Goal: Information Seeking & Learning: Check status

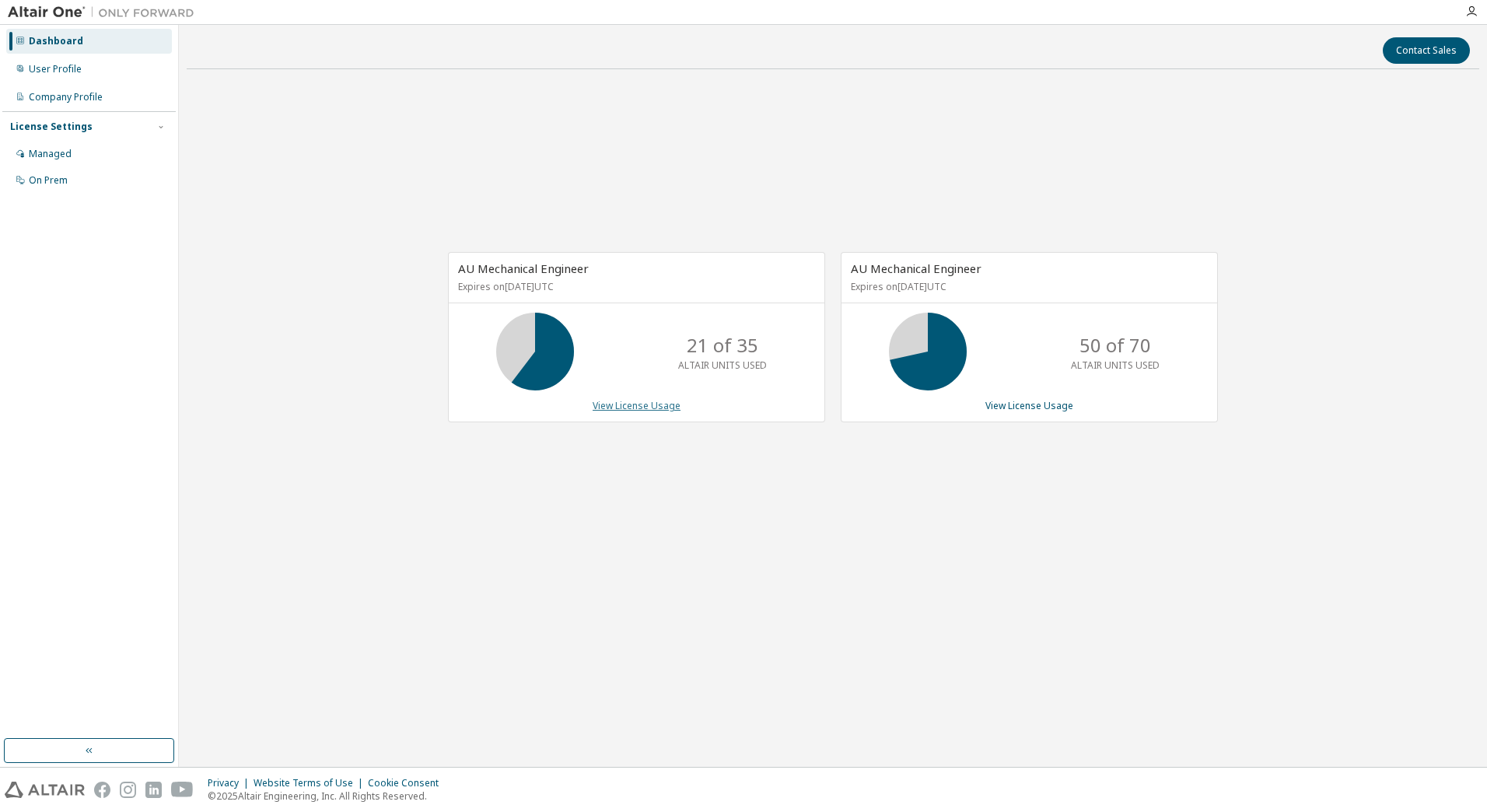
click at [668, 402] on link "View License Usage" at bounding box center [635, 405] width 87 height 13
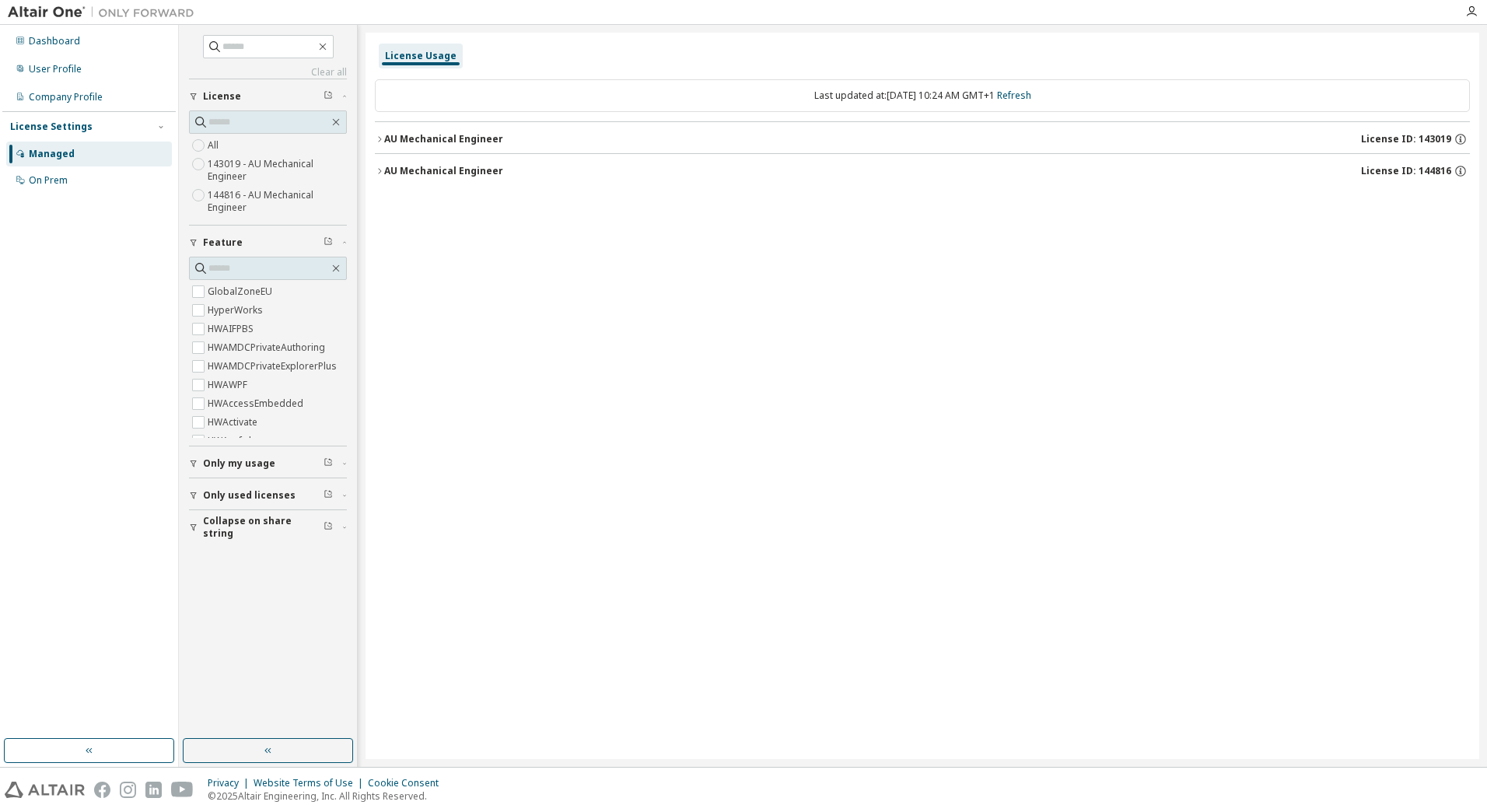
click at [423, 143] on div "AU Mechanical Engineer" at bounding box center [443, 138] width 119 height 13
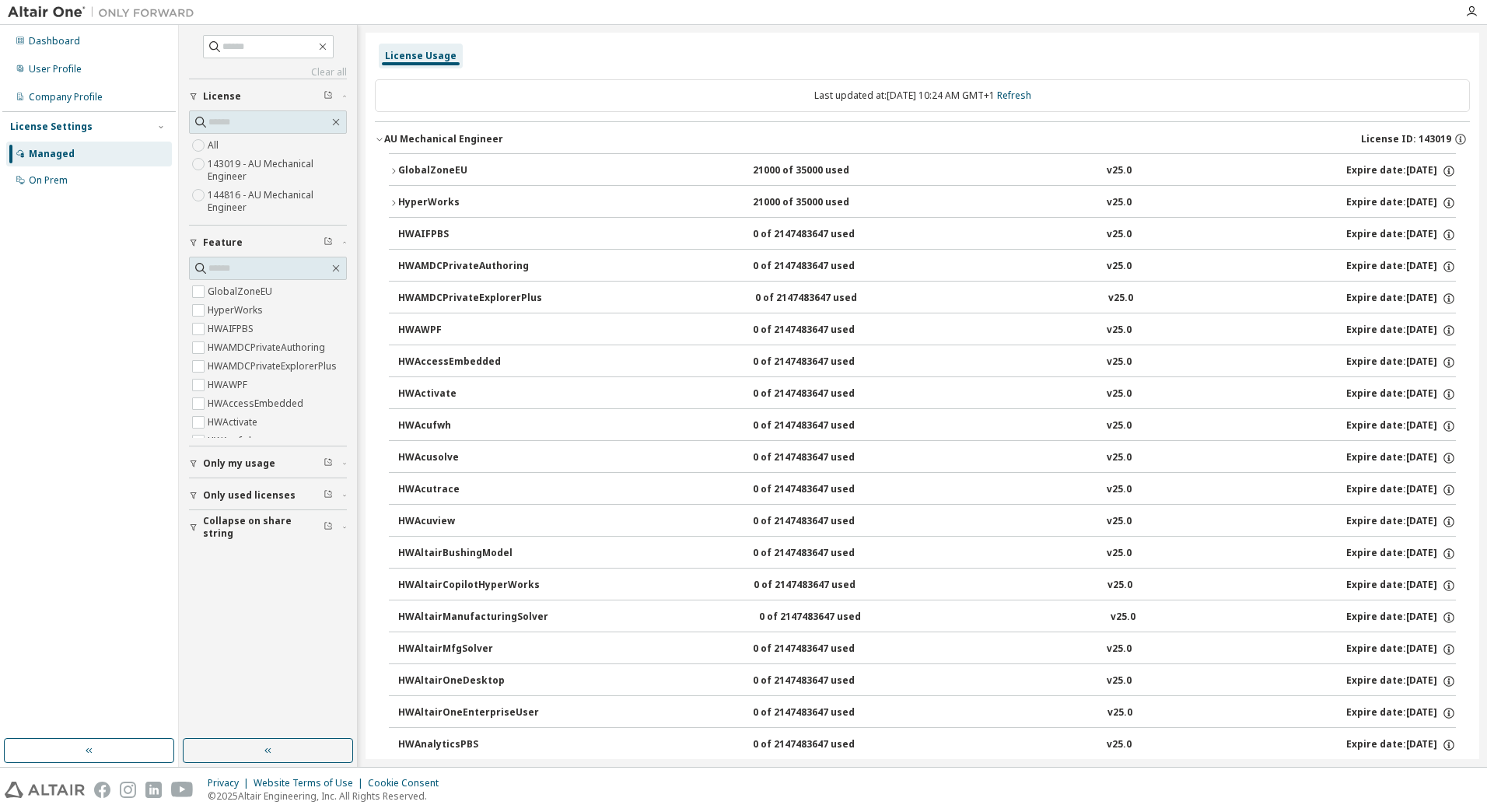
click at [427, 174] on div "GlobalZoneEU" at bounding box center [468, 171] width 140 height 14
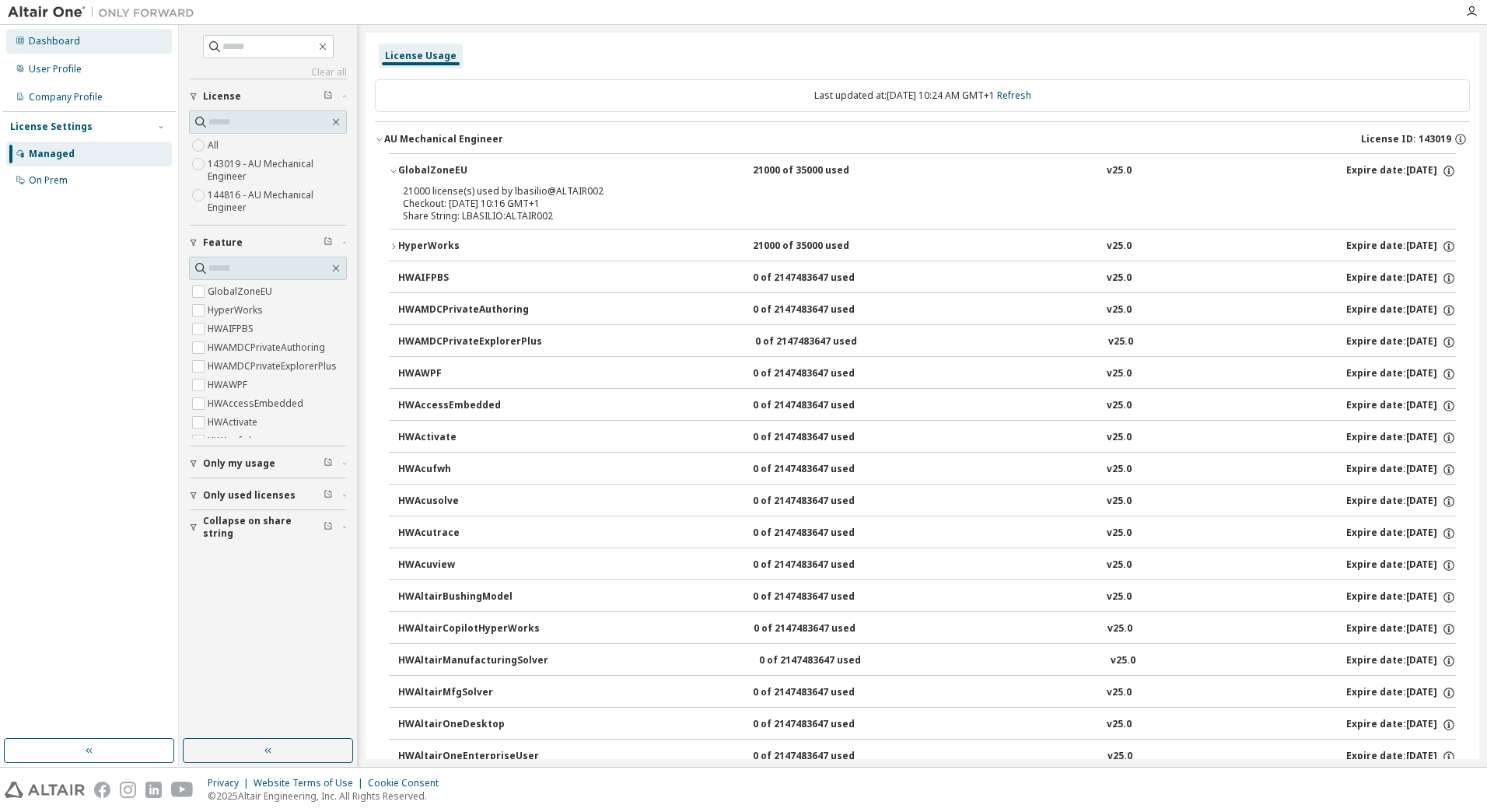
click at [71, 36] on div "Dashboard" at bounding box center [54, 41] width 51 height 13
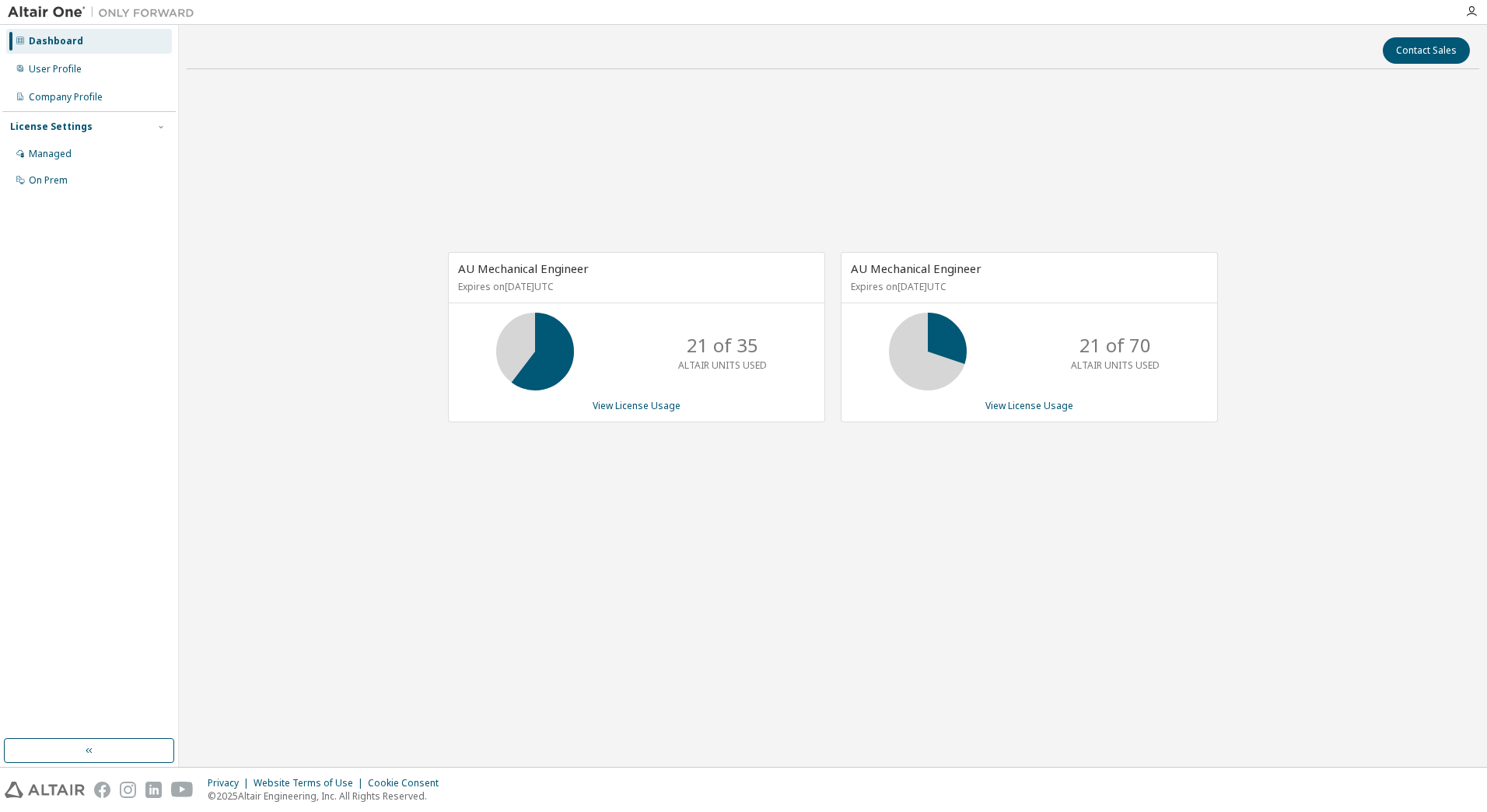
click at [641, 398] on div "AU Mechanical Engineer Expires on June 1, 2026 UTC 21 of 35 ALTAIR UNITS USED V…" at bounding box center [636, 337] width 377 height 170
click at [641, 403] on link "View License Usage" at bounding box center [635, 405] width 87 height 13
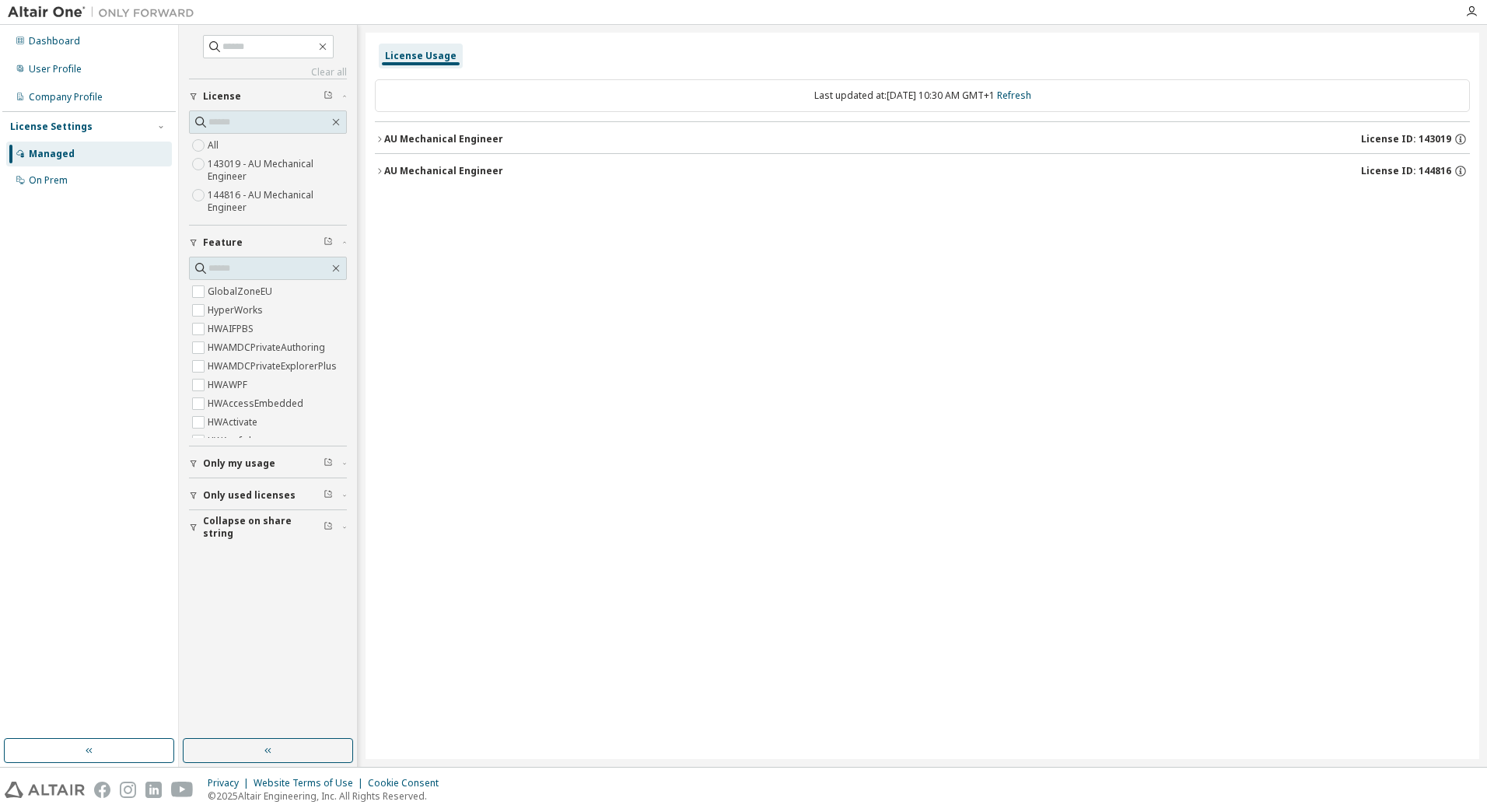
click at [476, 143] on div "AU Mechanical Engineer" at bounding box center [443, 138] width 119 height 13
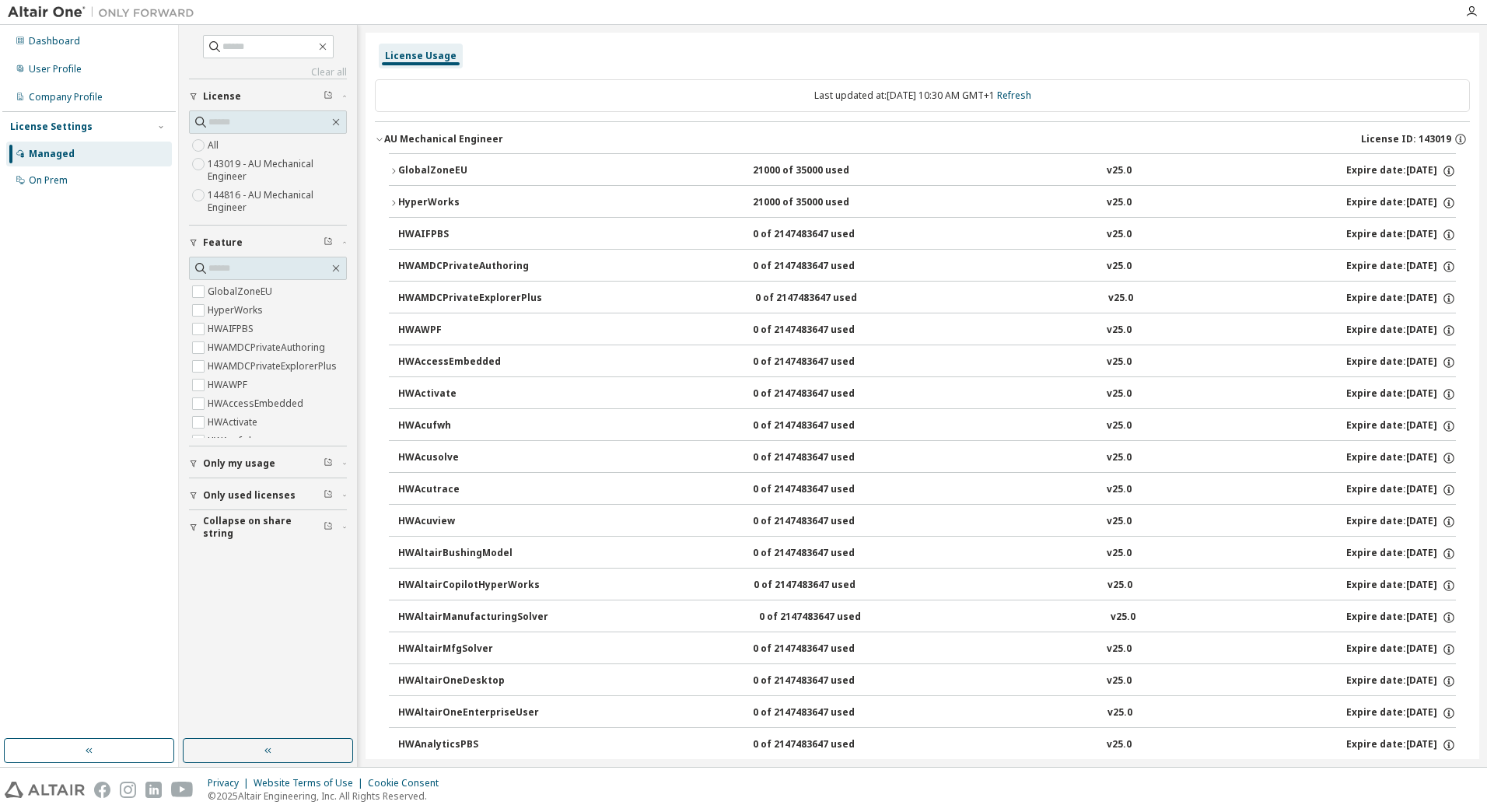
click at [476, 179] on button "GlobalZoneEU 21000 of 35000 used v25.0 Expire date: 2026-06-01" at bounding box center [922, 171] width 1067 height 34
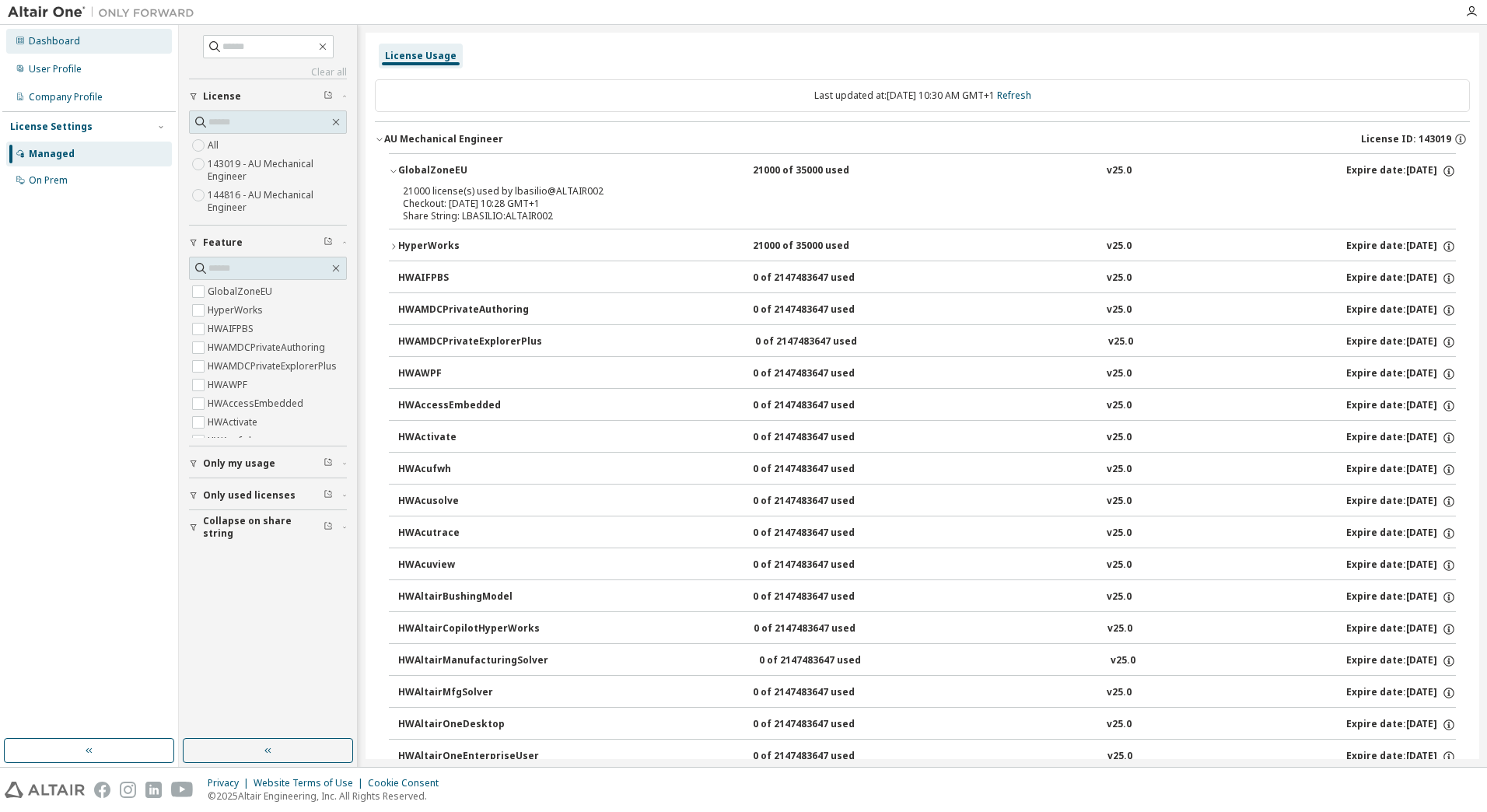
click at [80, 40] on div "Dashboard" at bounding box center [88, 40] width 166 height 25
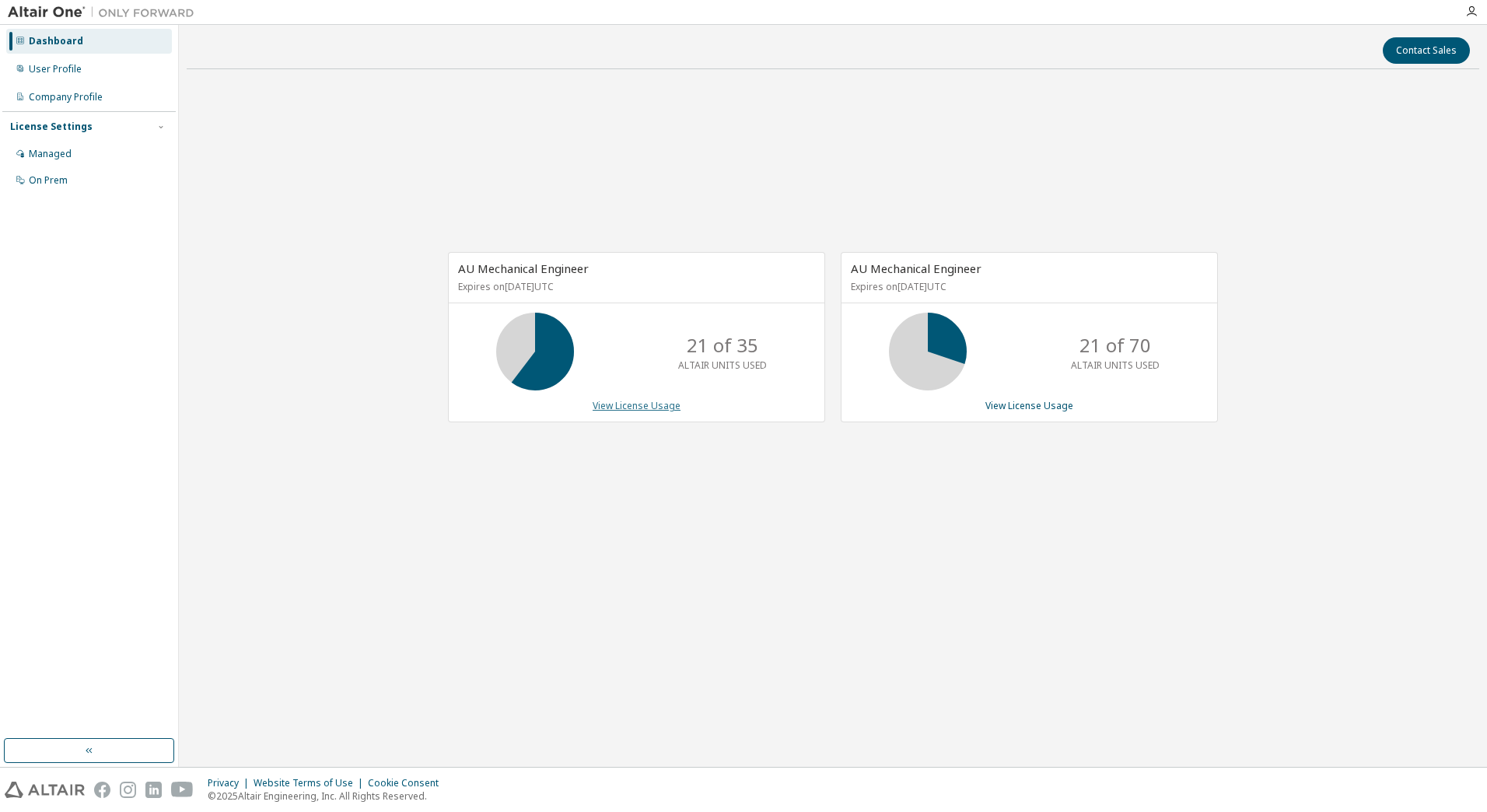
click at [670, 405] on link "View License Usage" at bounding box center [635, 405] width 87 height 13
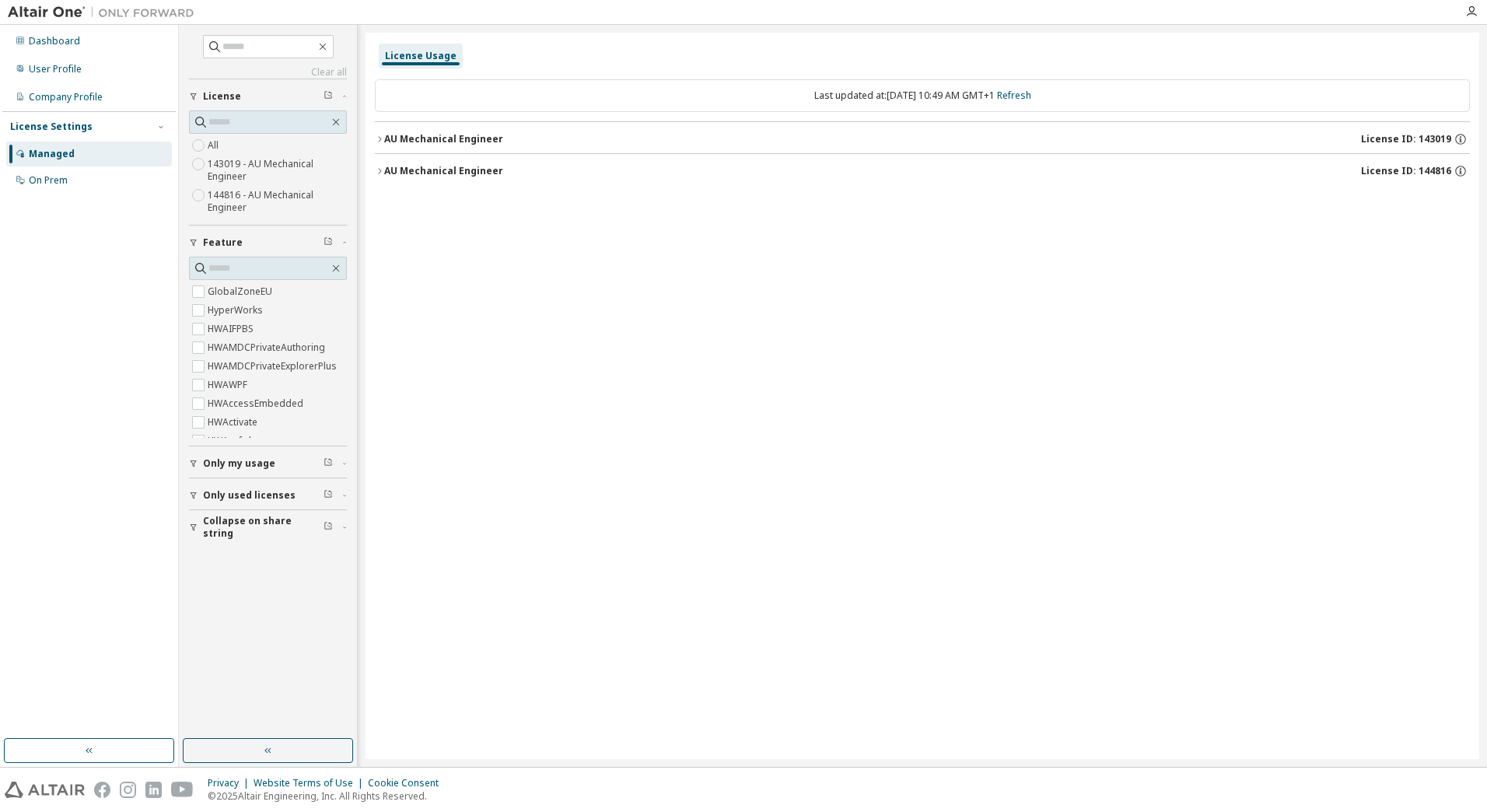
click at [443, 143] on div "AU Mechanical Engineer" at bounding box center [443, 138] width 119 height 13
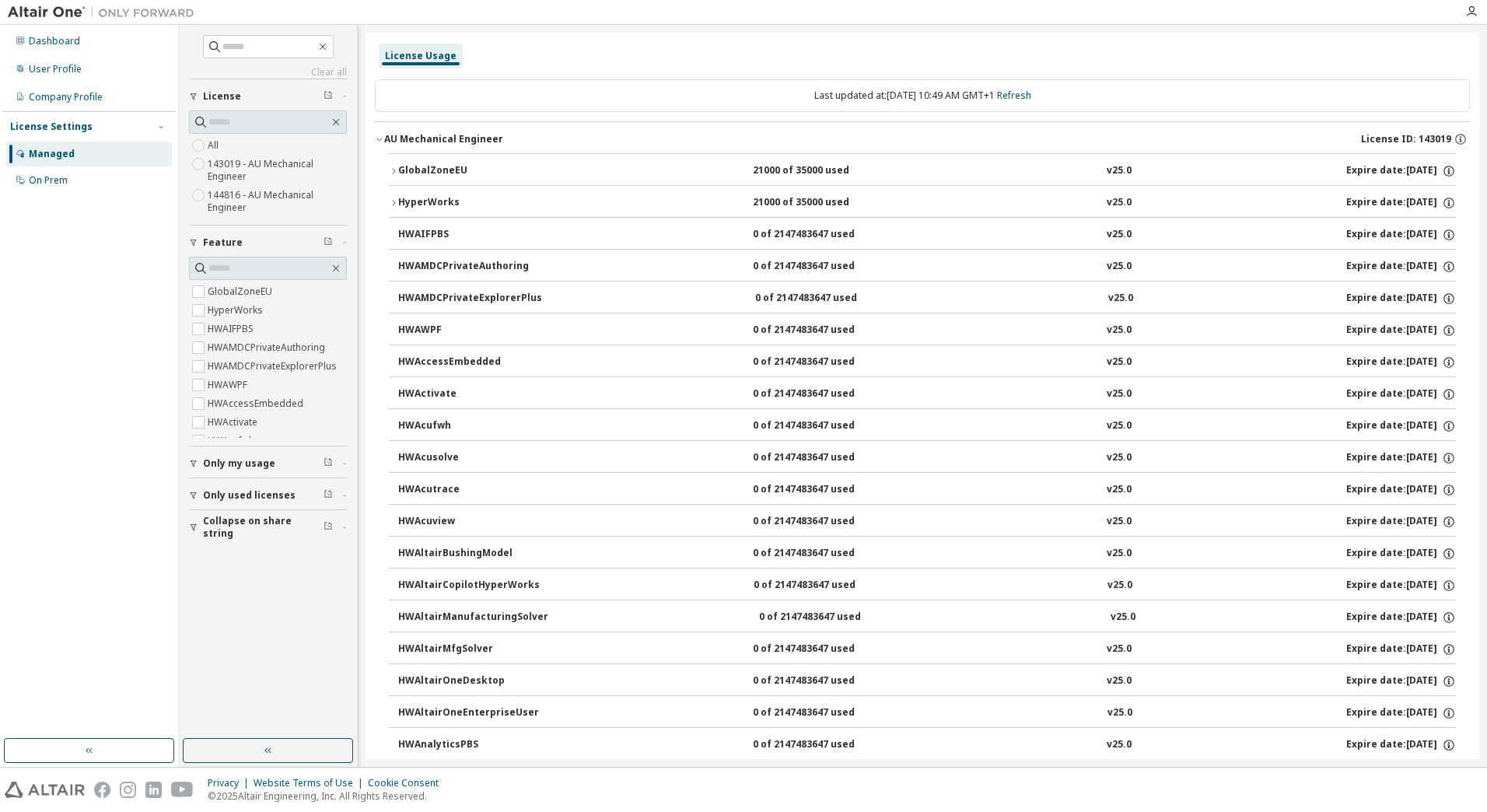
click at [439, 164] on div "GlobalZoneEU" at bounding box center [468, 171] width 140 height 14
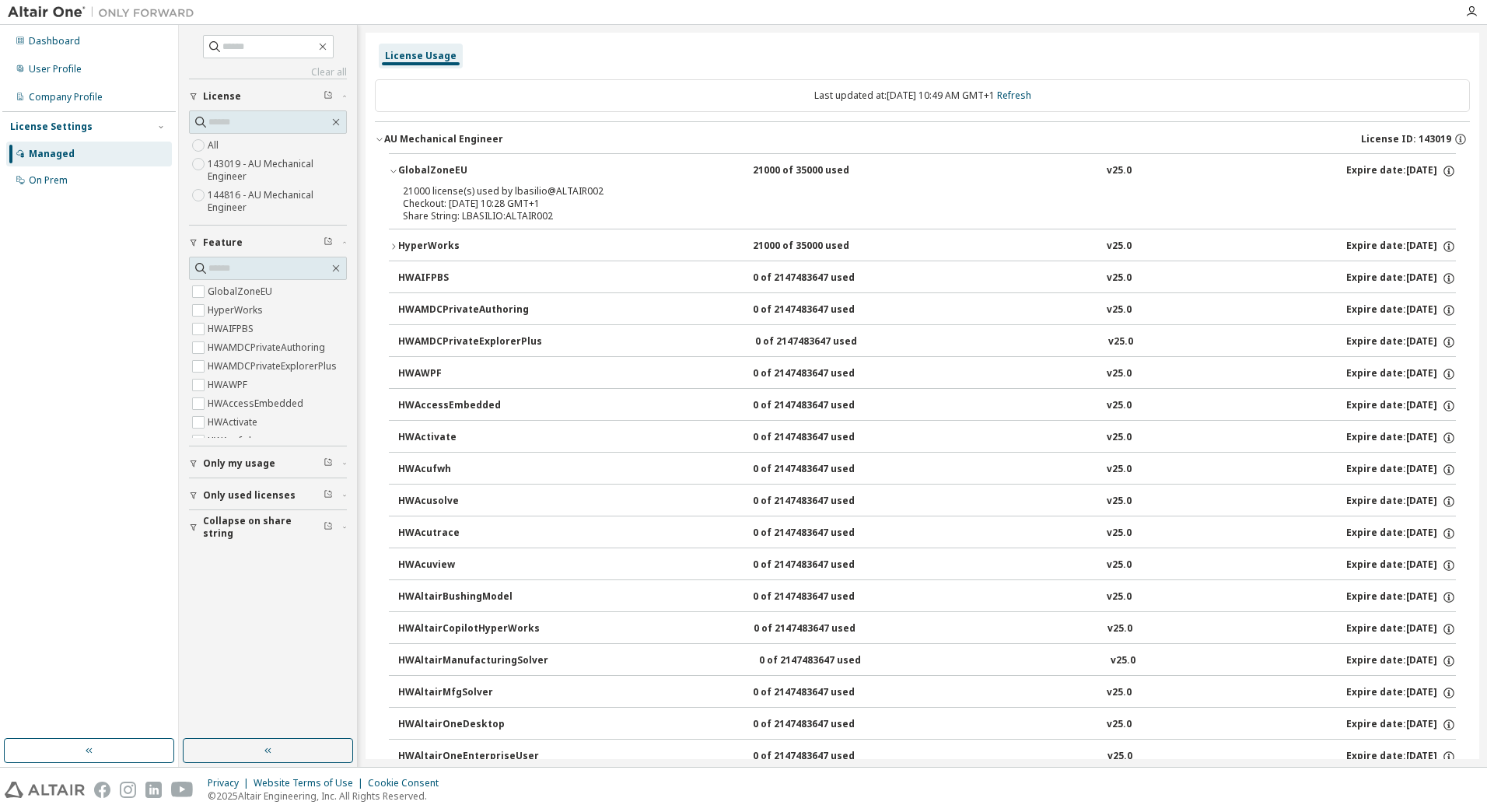
click at [439, 164] on div "GlobalZoneEU" at bounding box center [468, 171] width 140 height 14
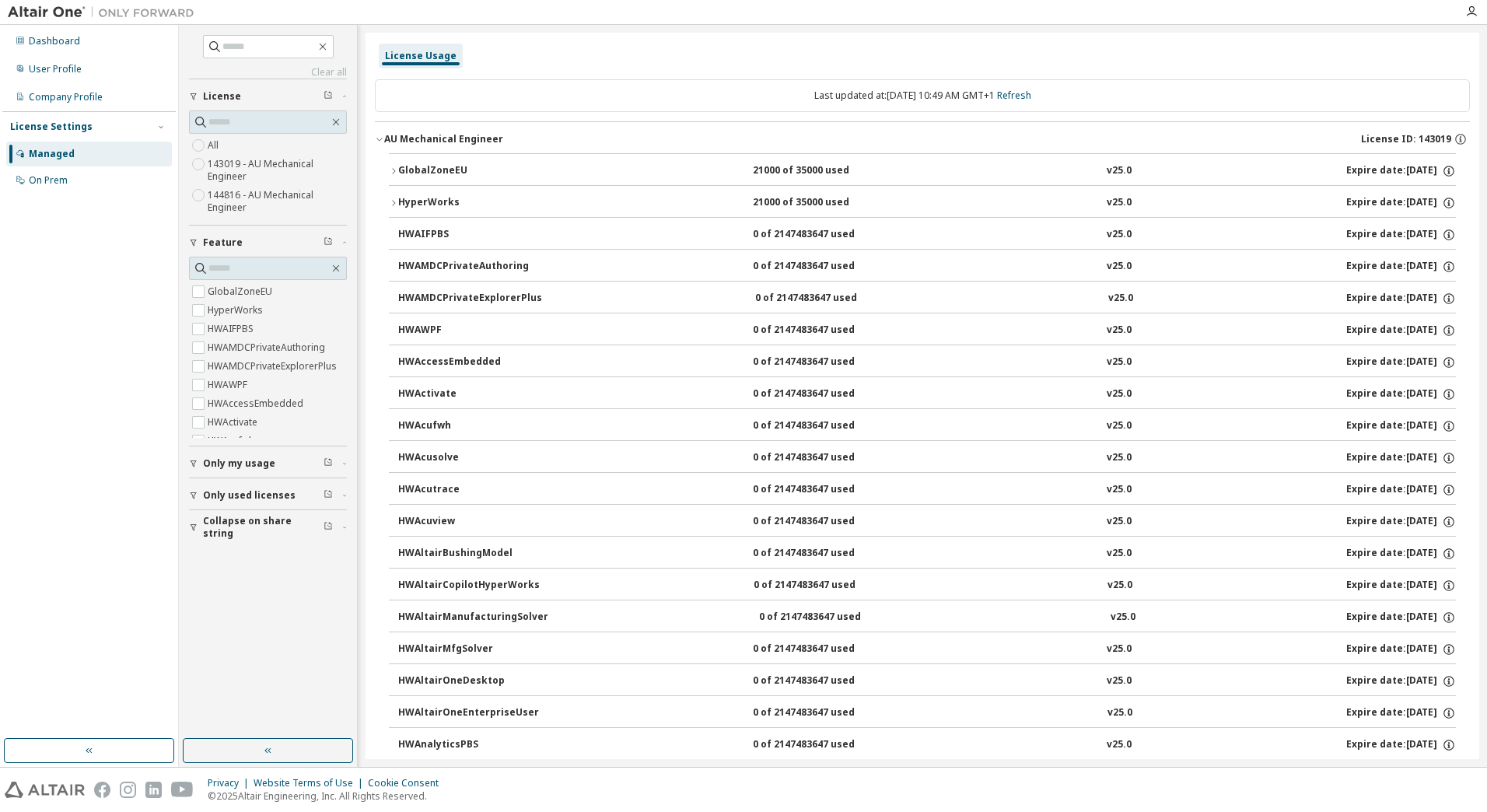
click at [416, 142] on div "AU Mechanical Engineer" at bounding box center [443, 138] width 119 height 13
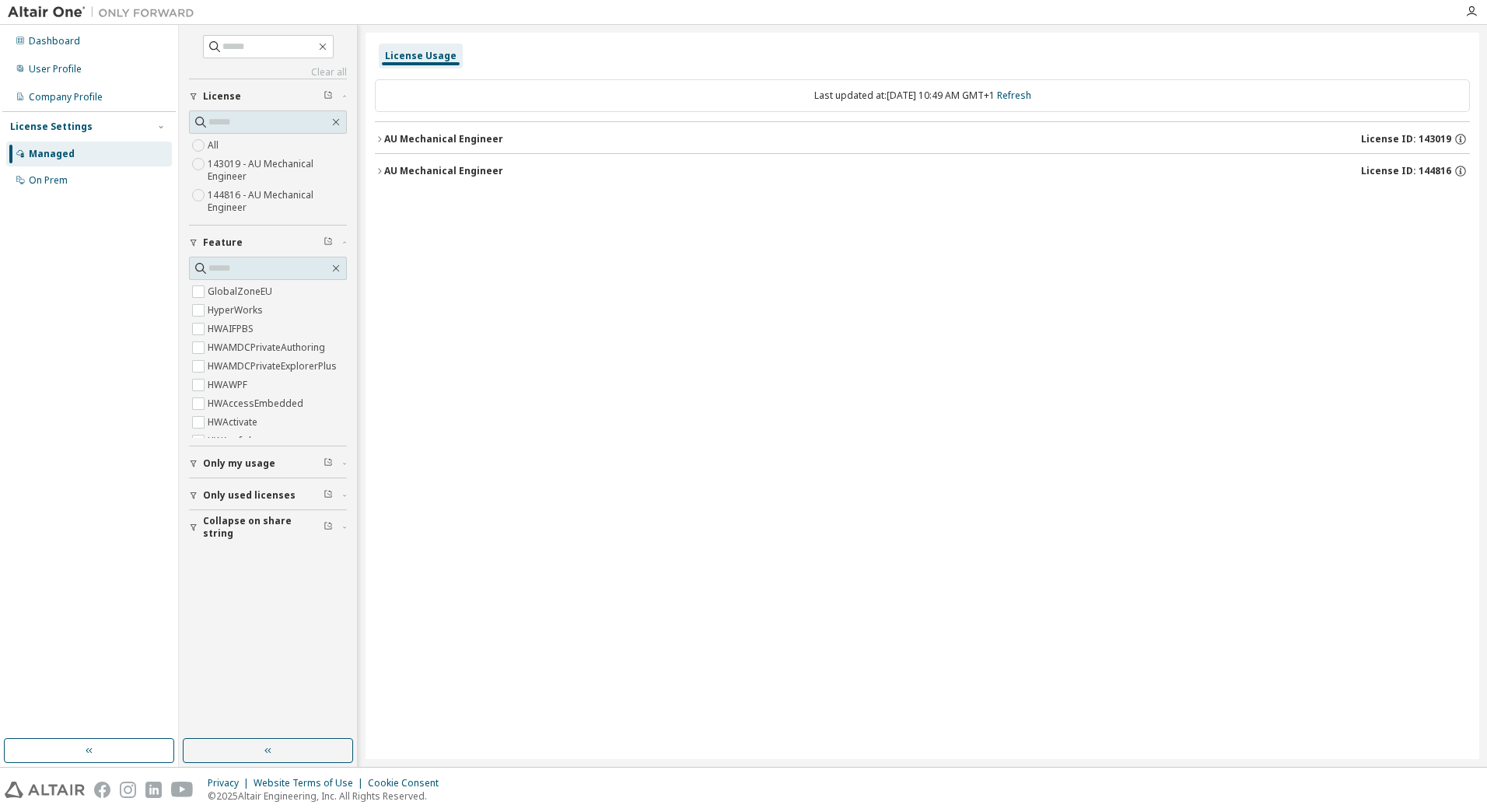
click at [424, 166] on div "AU Mechanical Engineer" at bounding box center [443, 171] width 119 height 13
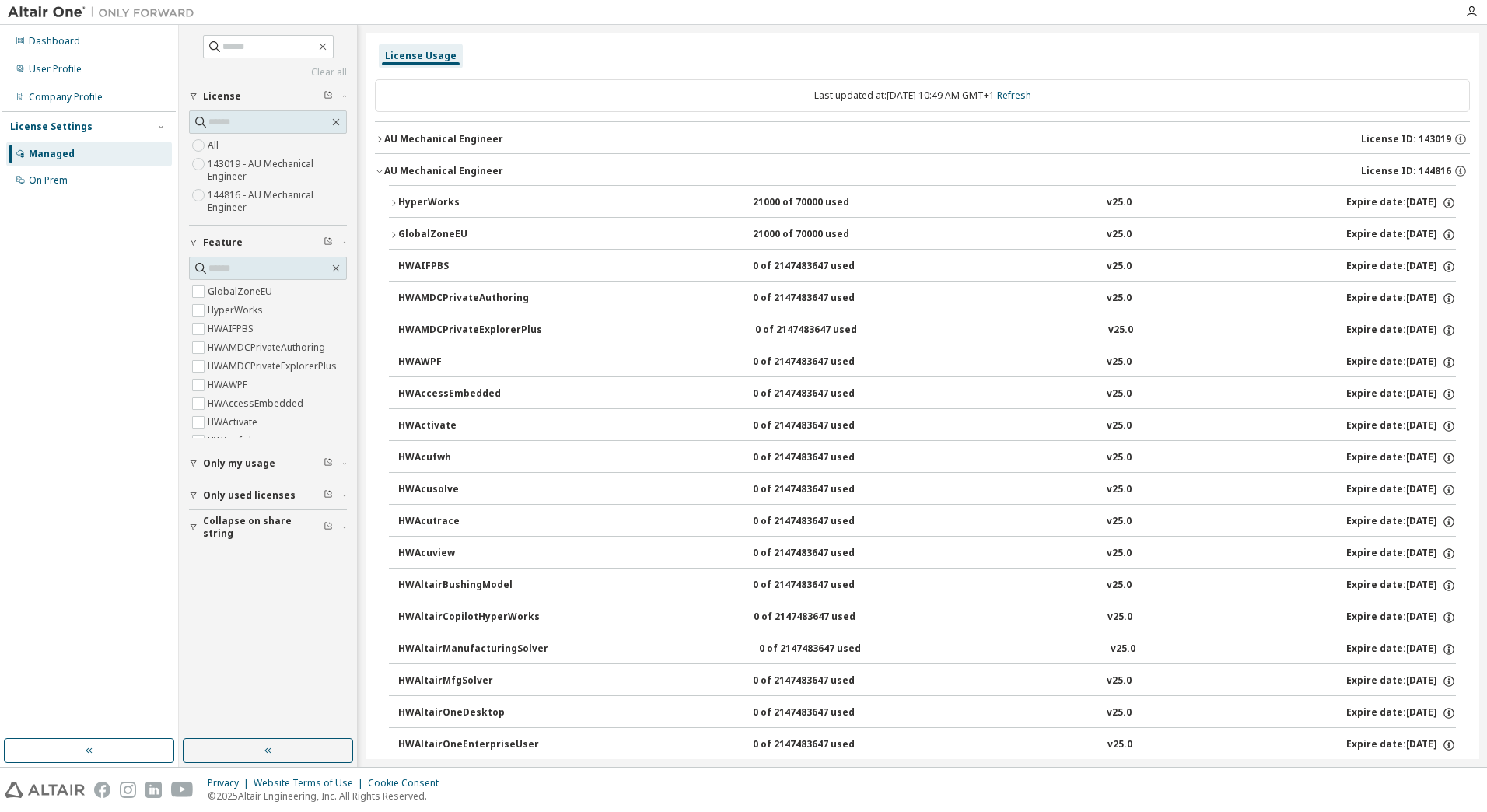
click at [437, 191] on button "HyperWorks 21000 of 70000 used v25.0 Expire date: 2026-06-01" at bounding box center [922, 202] width 1067 height 34
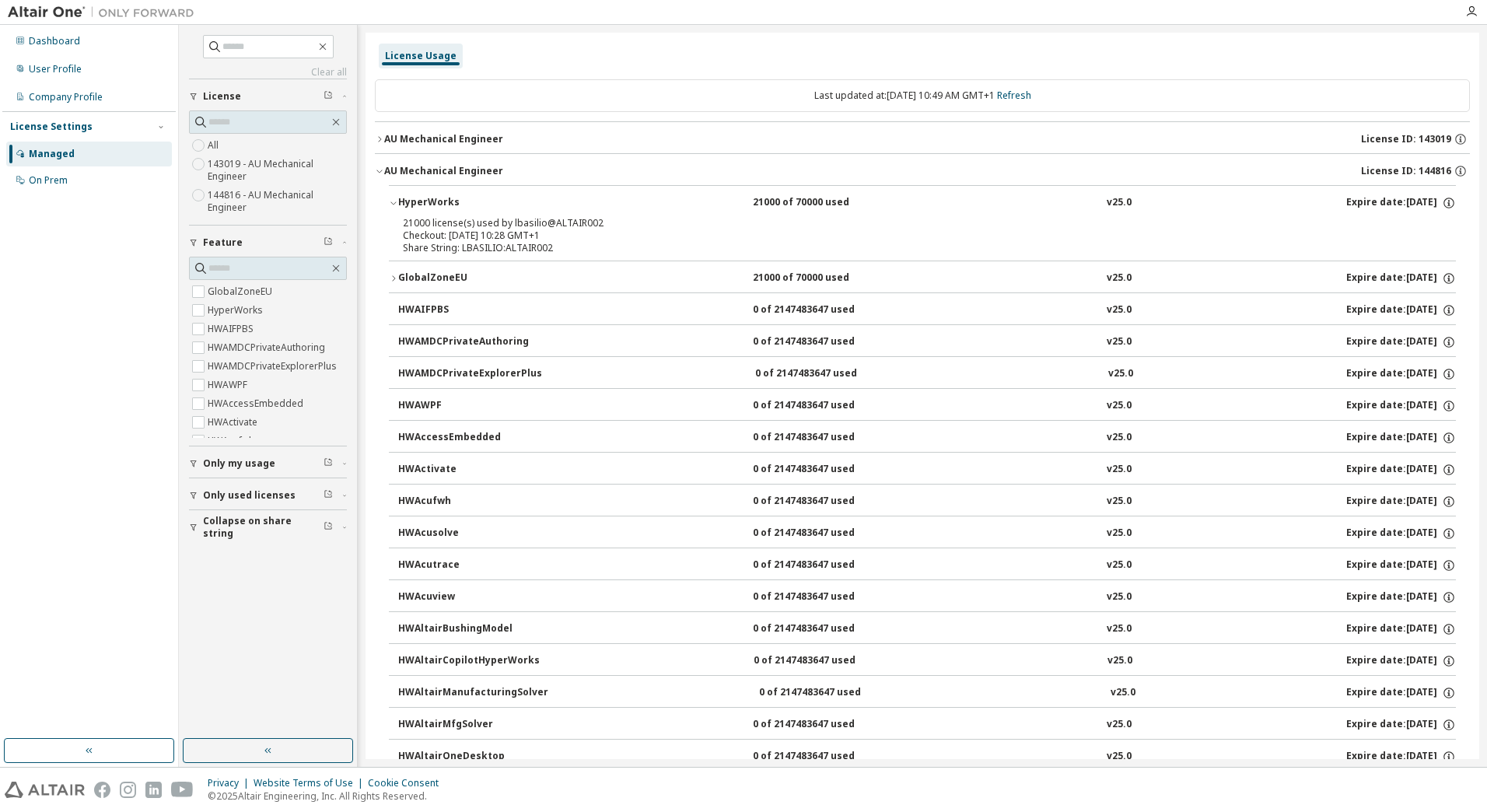
click at [437, 196] on div "HyperWorks" at bounding box center [468, 203] width 140 height 14
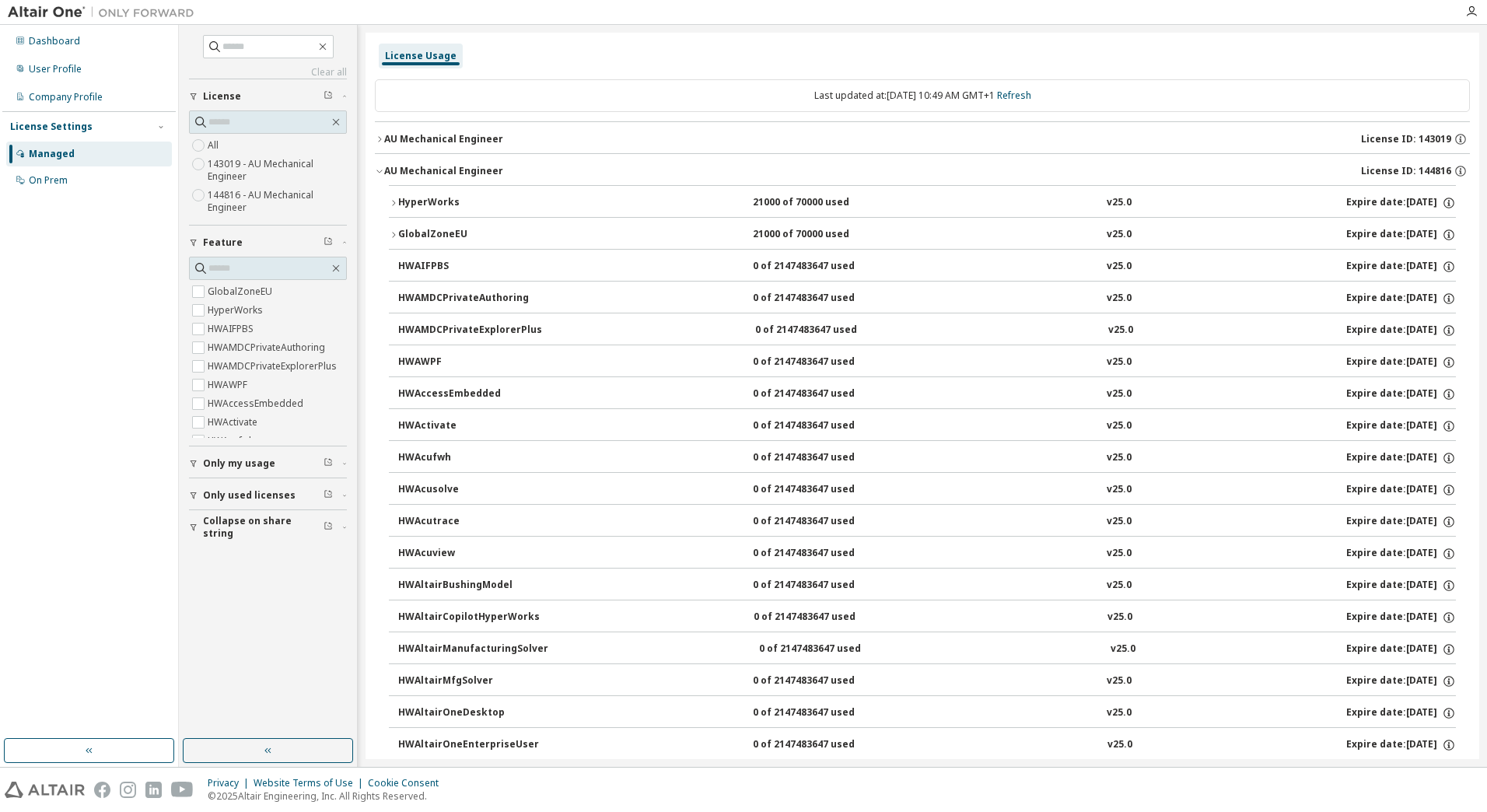
click at [443, 165] on div "AU Mechanical Engineer" at bounding box center [443, 171] width 119 height 13
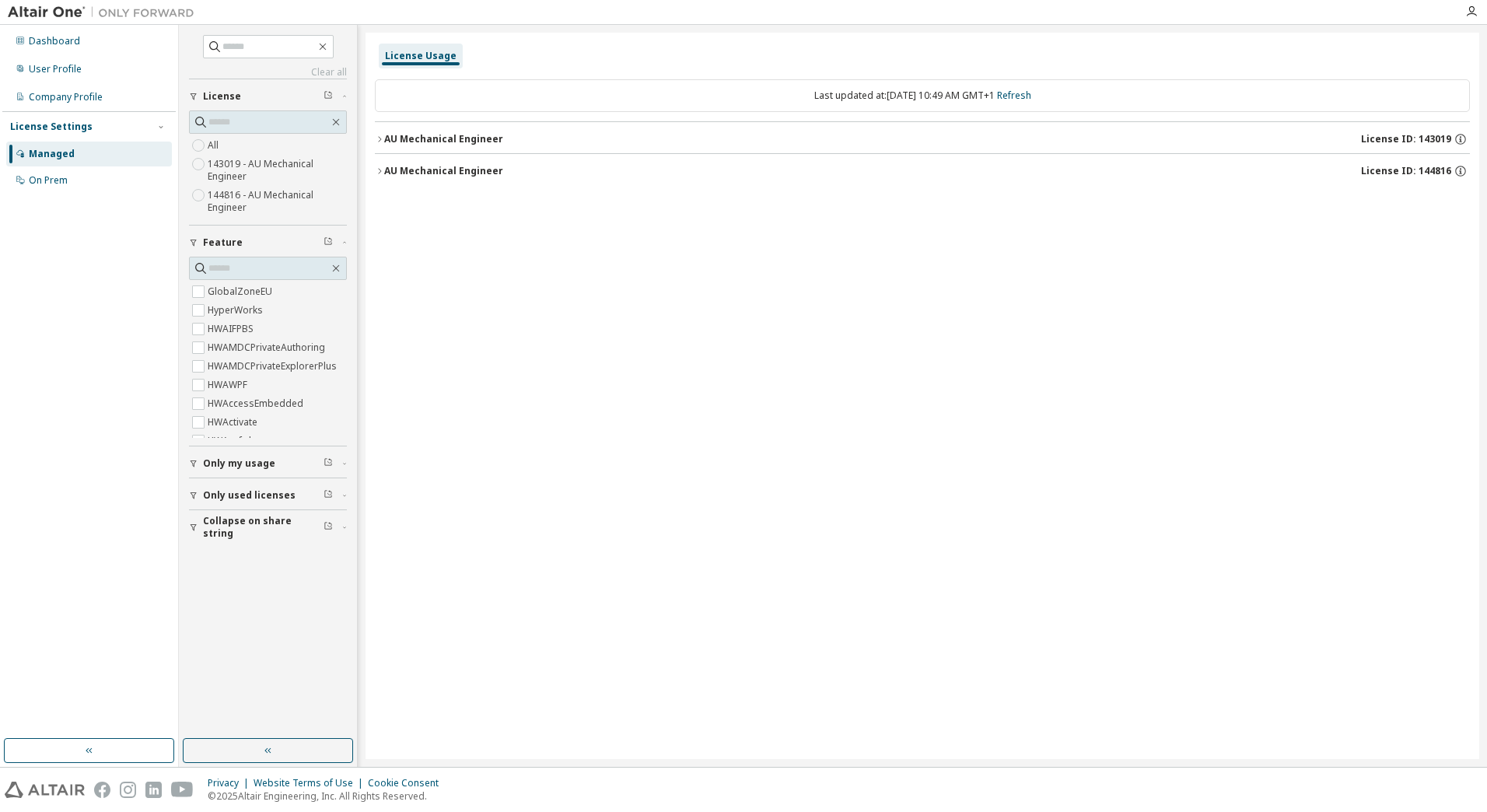
click at [445, 138] on div "AU Mechanical Engineer" at bounding box center [443, 138] width 119 height 13
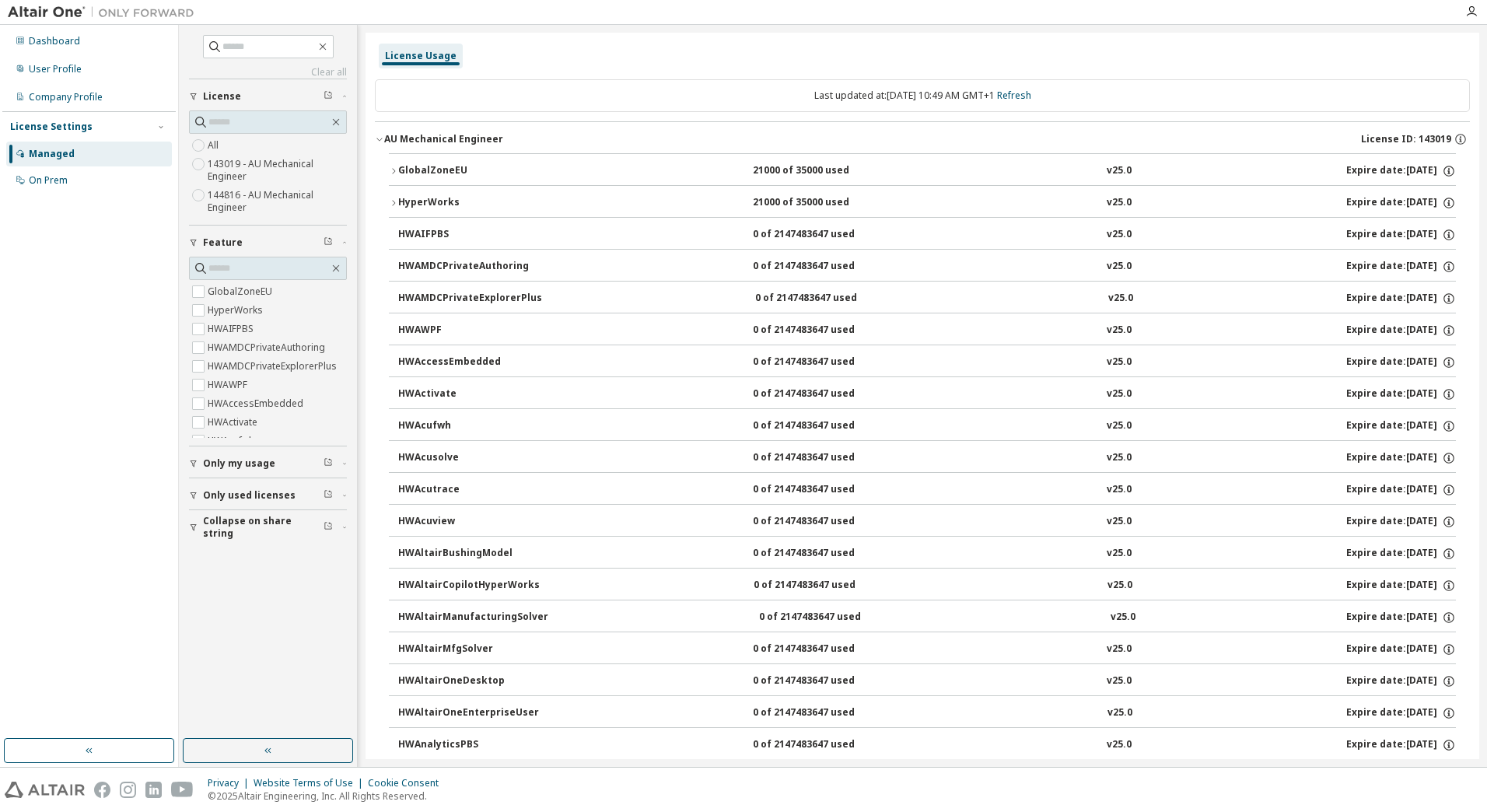
click at [452, 157] on button "GlobalZoneEU 21000 of 35000 used v25.0 Expire date: 2026-06-01" at bounding box center [922, 171] width 1067 height 34
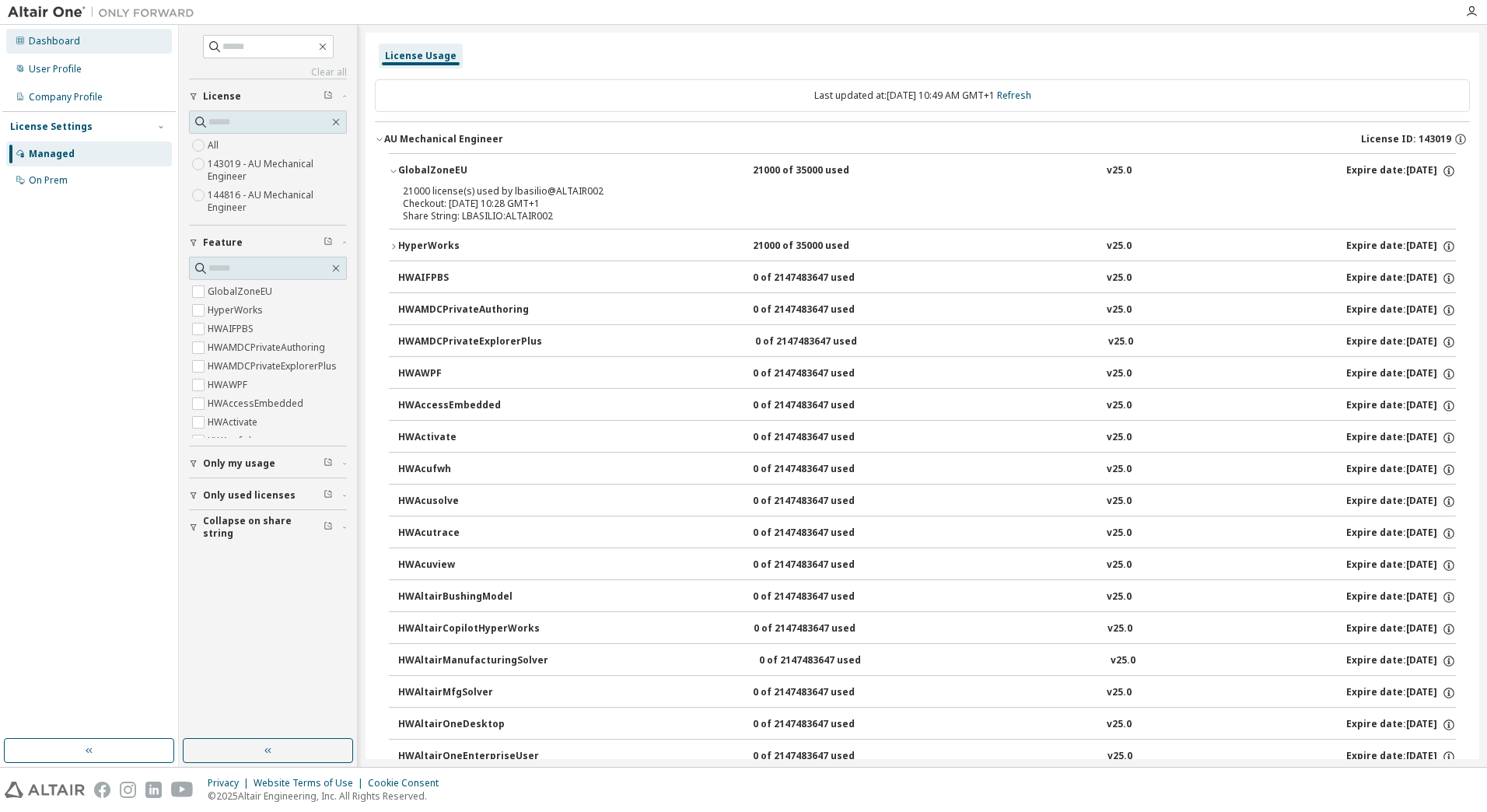
click at [71, 40] on div "Dashboard" at bounding box center [54, 41] width 51 height 13
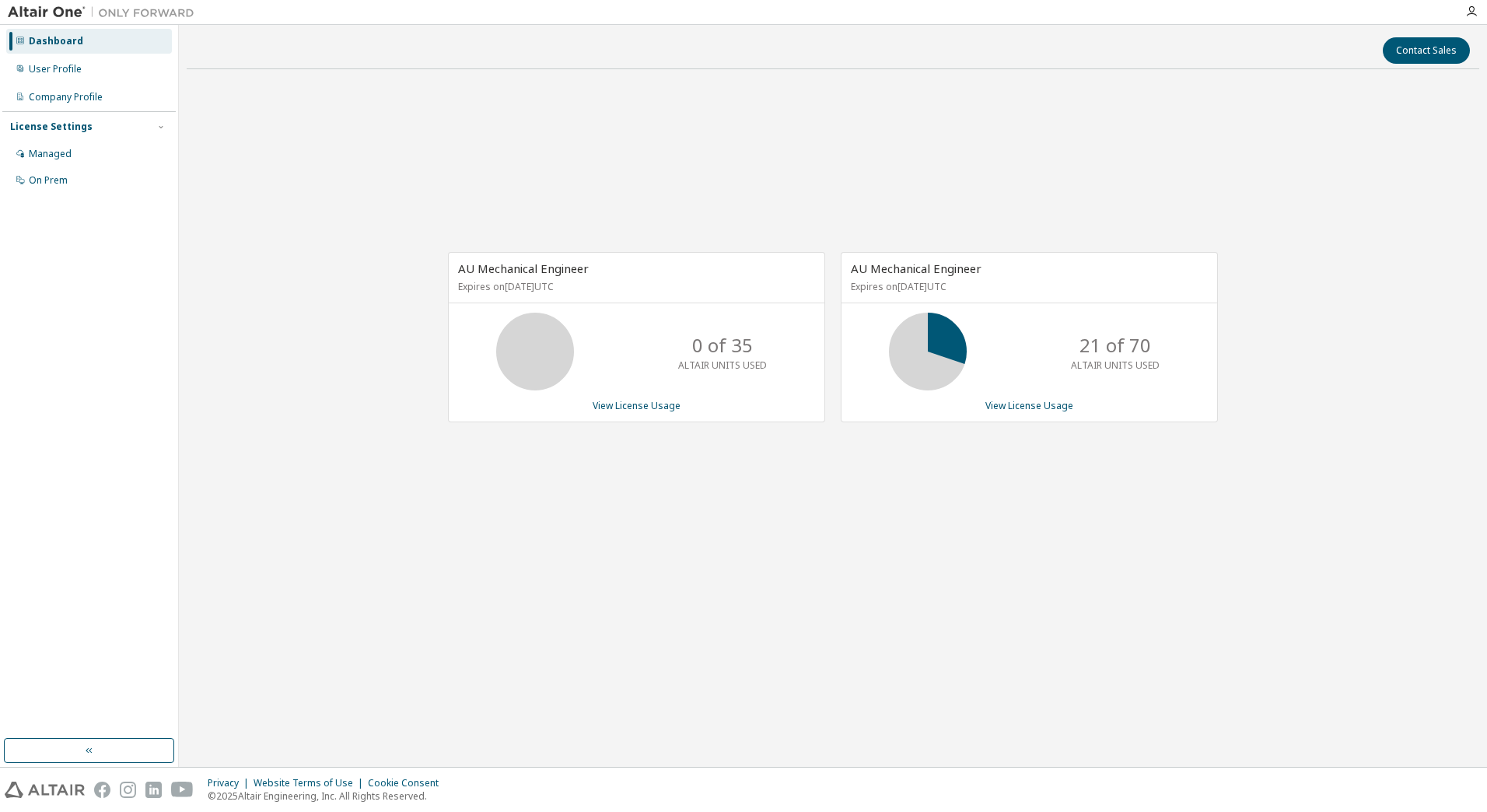
click at [890, 470] on div "AU Mechanical Engineer Expires on [DATE] UTC 0 of 35 ALTAIR UNITS USED View Lic…" at bounding box center [833, 346] width 1293 height 528
click at [491, 364] on icon at bounding box center [534, 351] width 93 height 78
click at [371, 429] on div "AU Mechanical Engineer Expires on [DATE] UTC 22 of 35 ALTAIR UNITS USED View Li…" at bounding box center [833, 346] width 1293 height 528
